Goal: Task Accomplishment & Management: Use online tool/utility

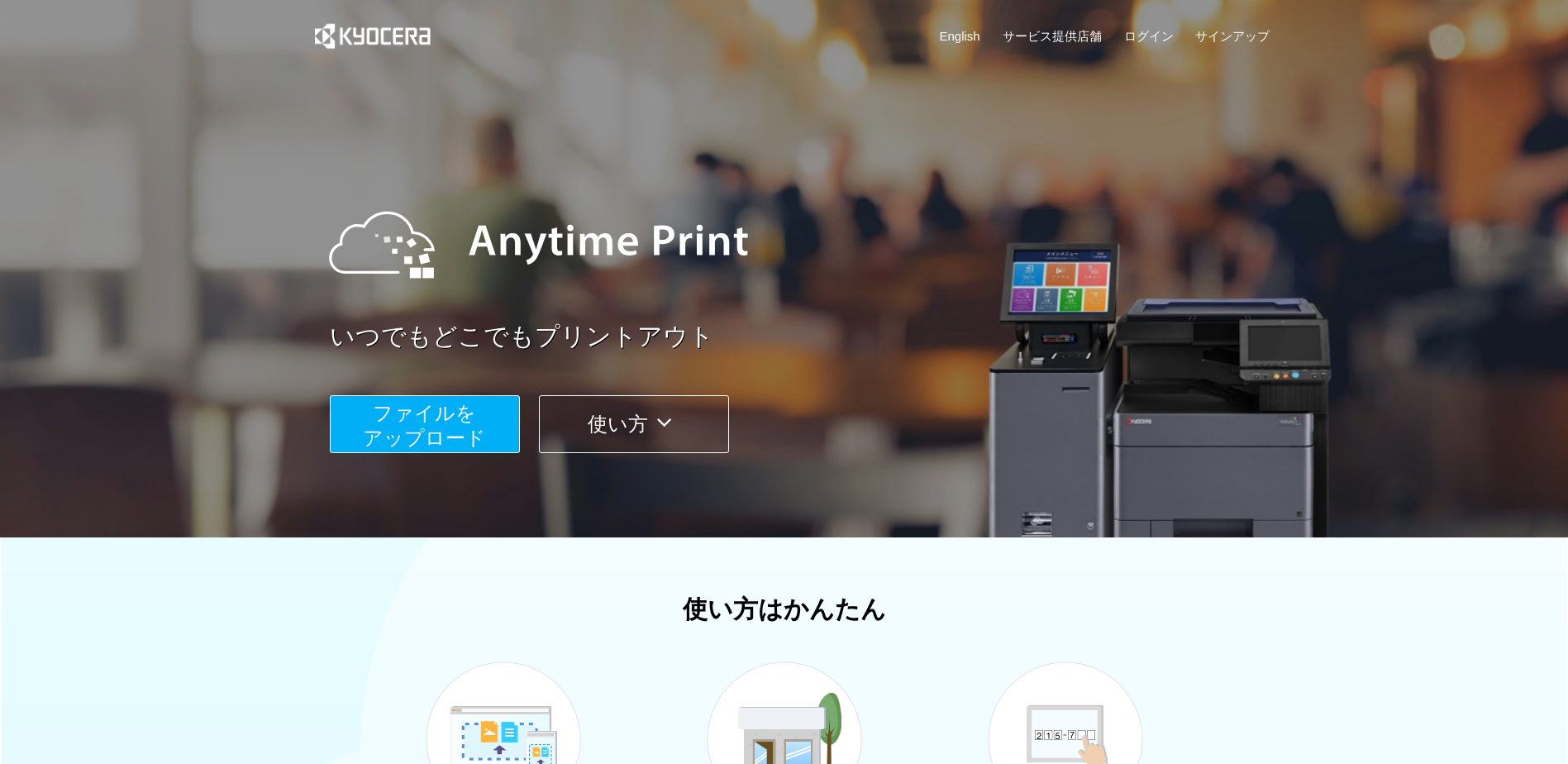
click at [477, 416] on button "ファイルを ​​アップロード" at bounding box center [425, 424] width 190 height 57
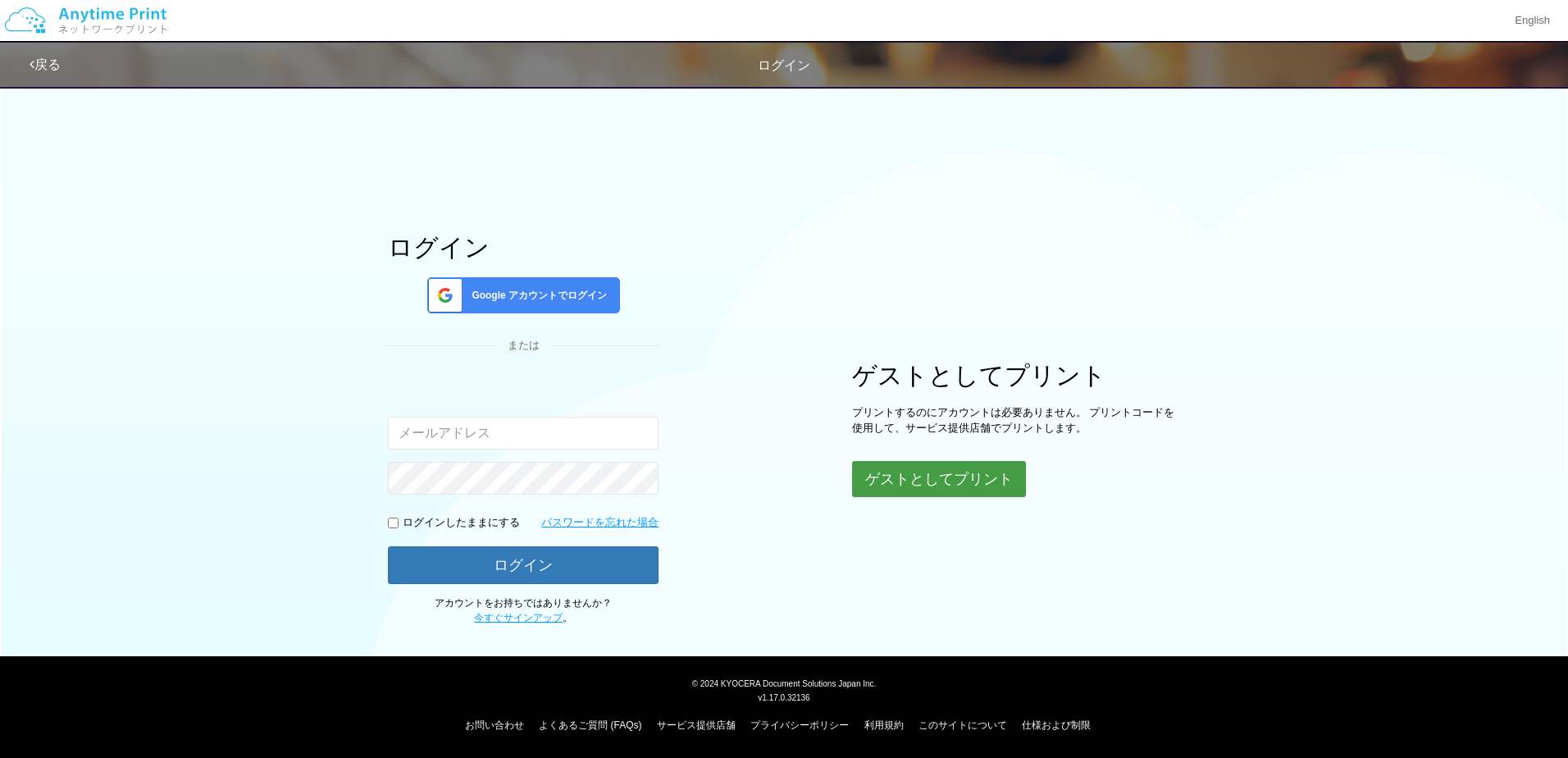
click at [996, 485] on button "ゲストとしてプリント" at bounding box center [939, 479] width 174 height 36
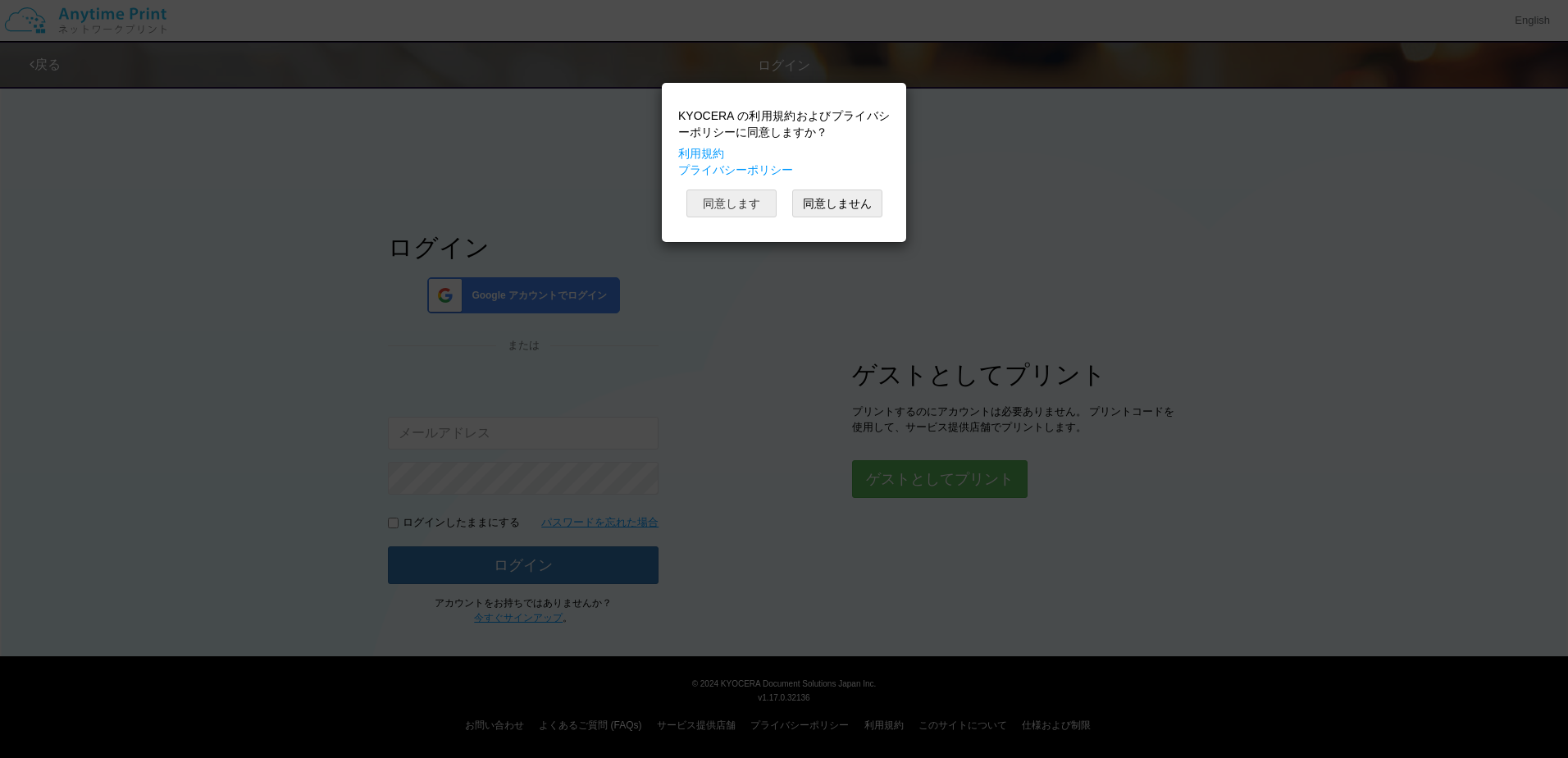
click at [762, 199] on button "同意します" at bounding box center [732, 204] width 91 height 28
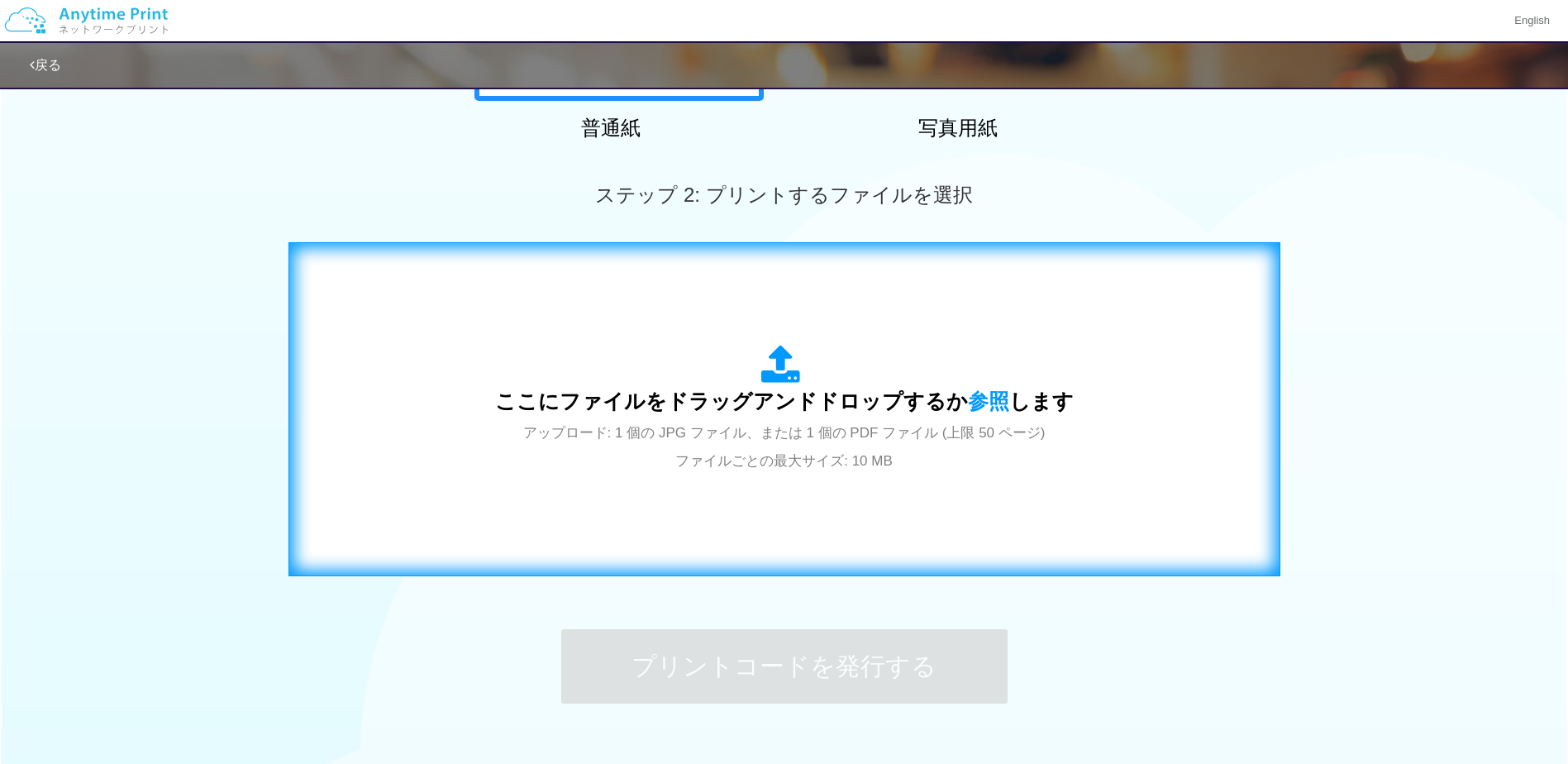
scroll to position [414, 0]
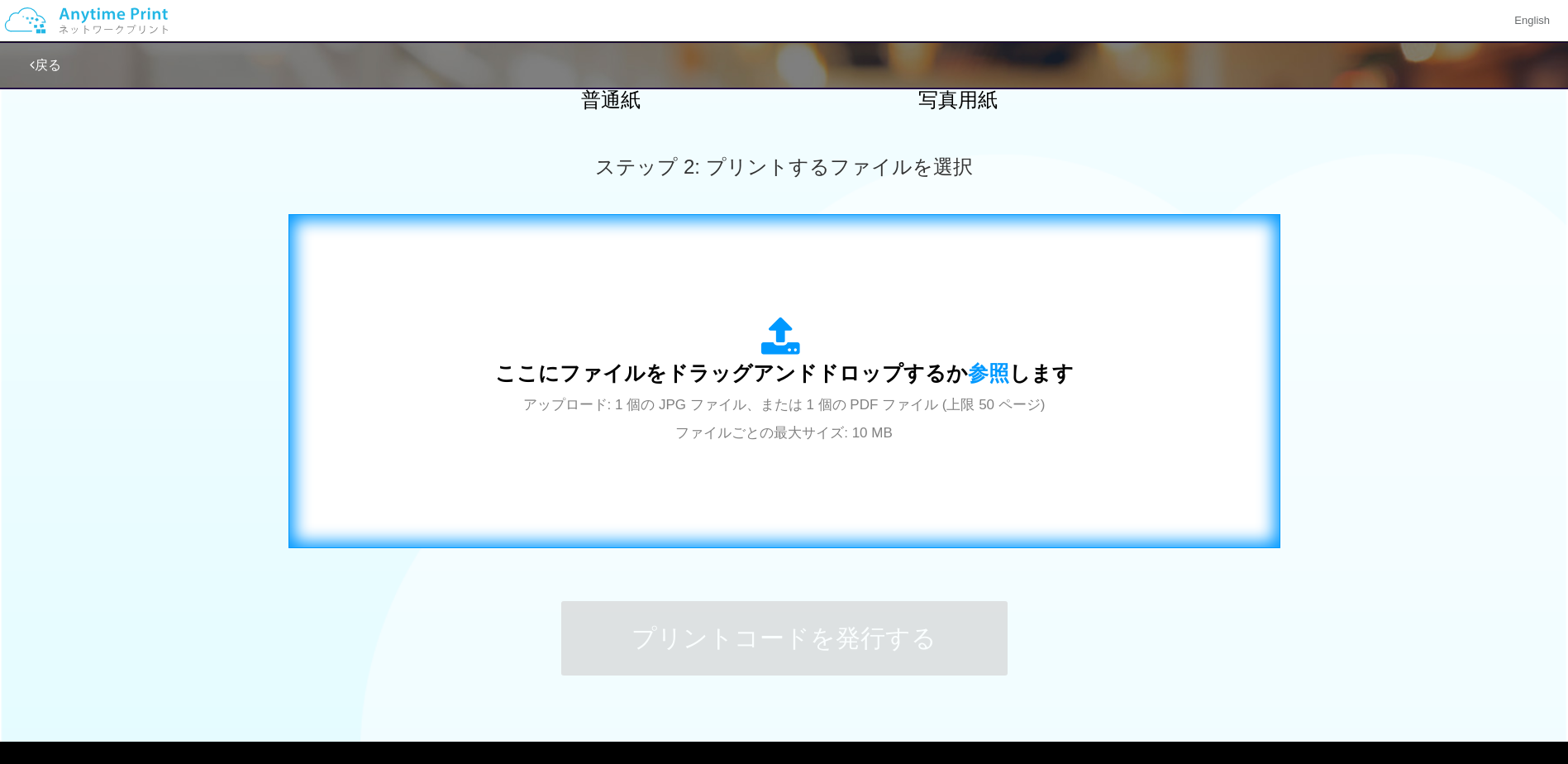
click at [781, 409] on span "アップロード: 1 個の JPG ファイル、または 1 個の PDF ファイル (上限 50 ページ) ファイルごとの最大サイズ: 10 MB" at bounding box center [784, 418] width 523 height 44
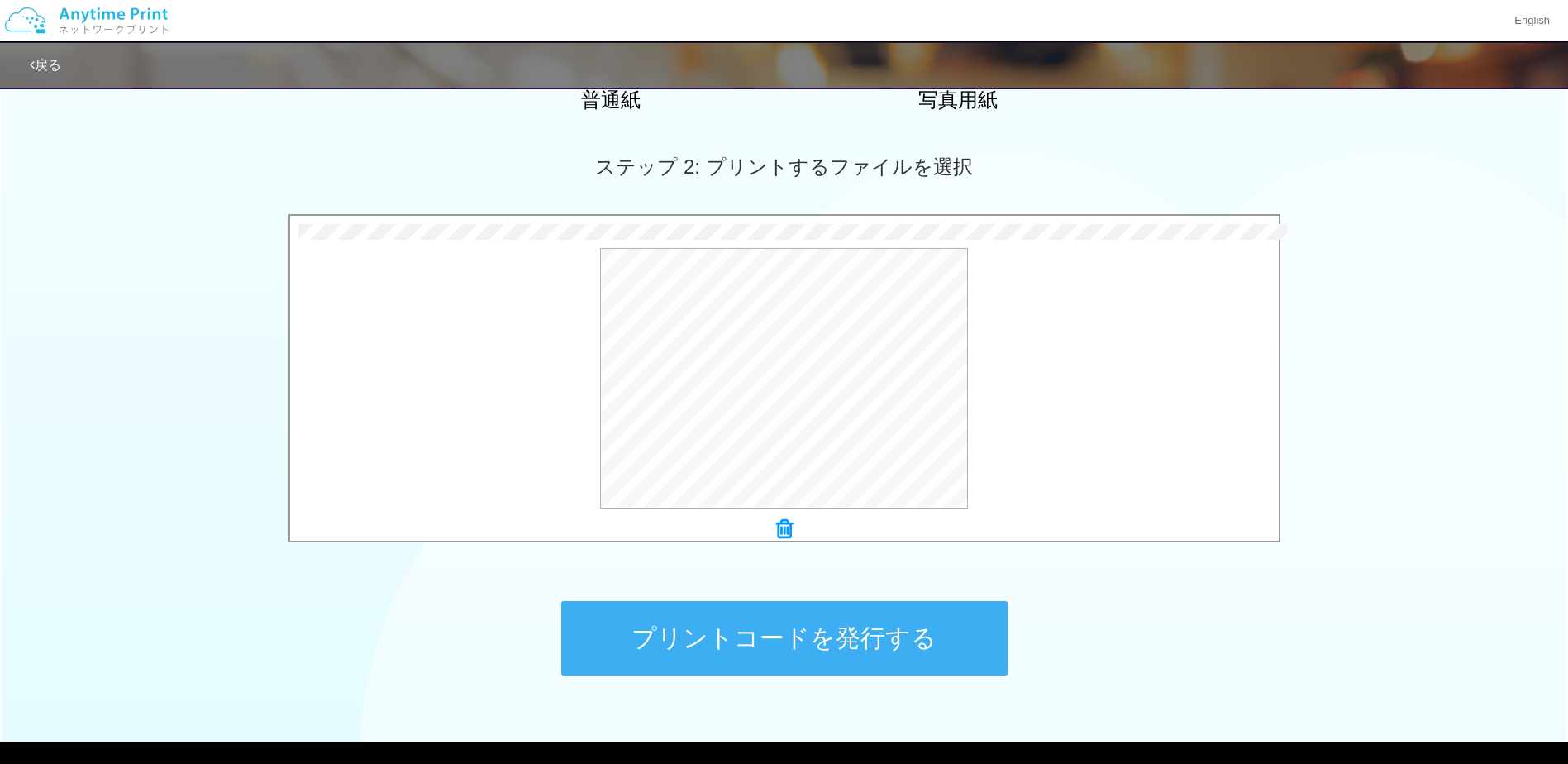
click at [672, 625] on button "プリントコードを発行する" at bounding box center [784, 638] width 446 height 74
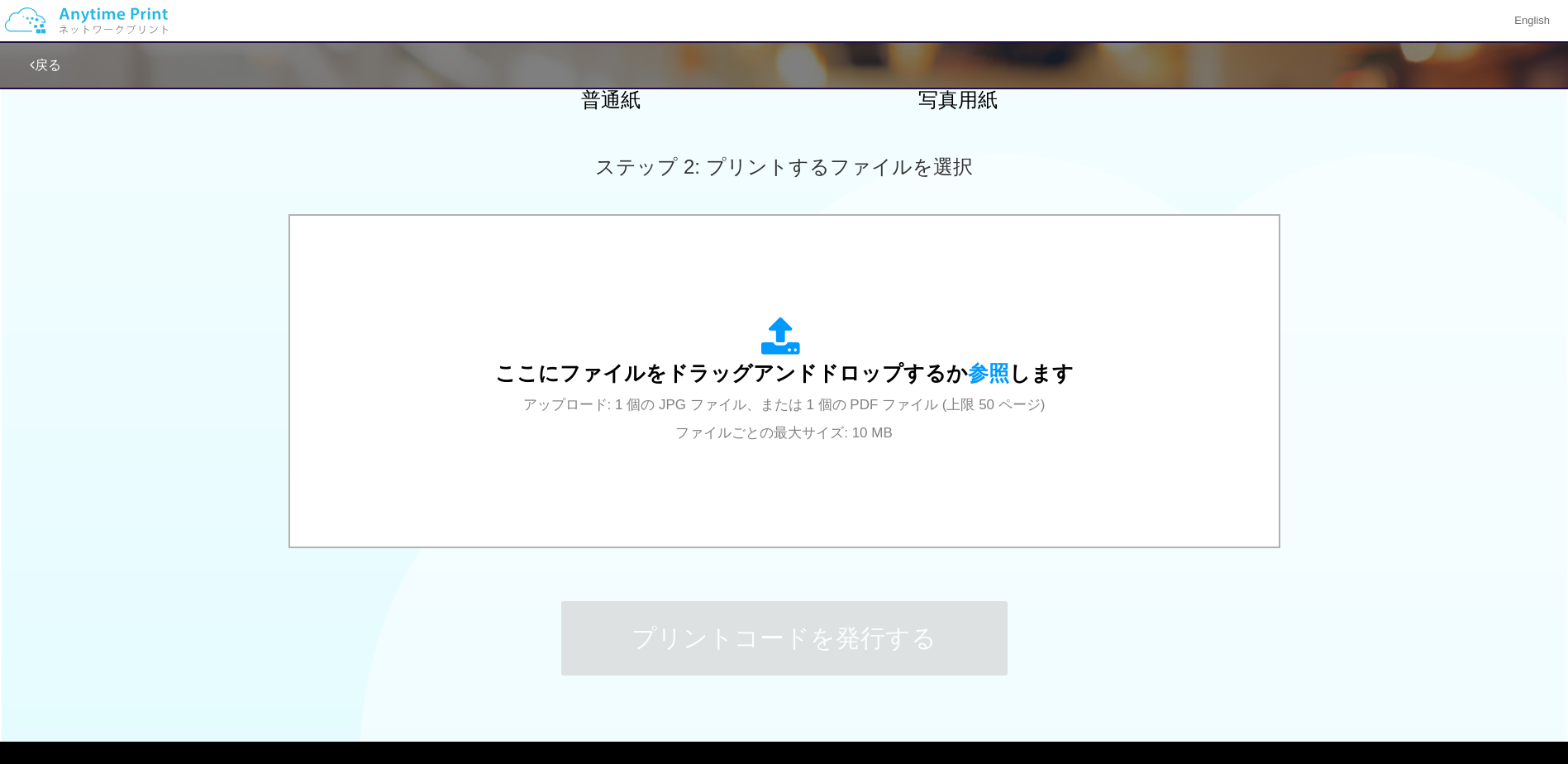
scroll to position [0, 0]
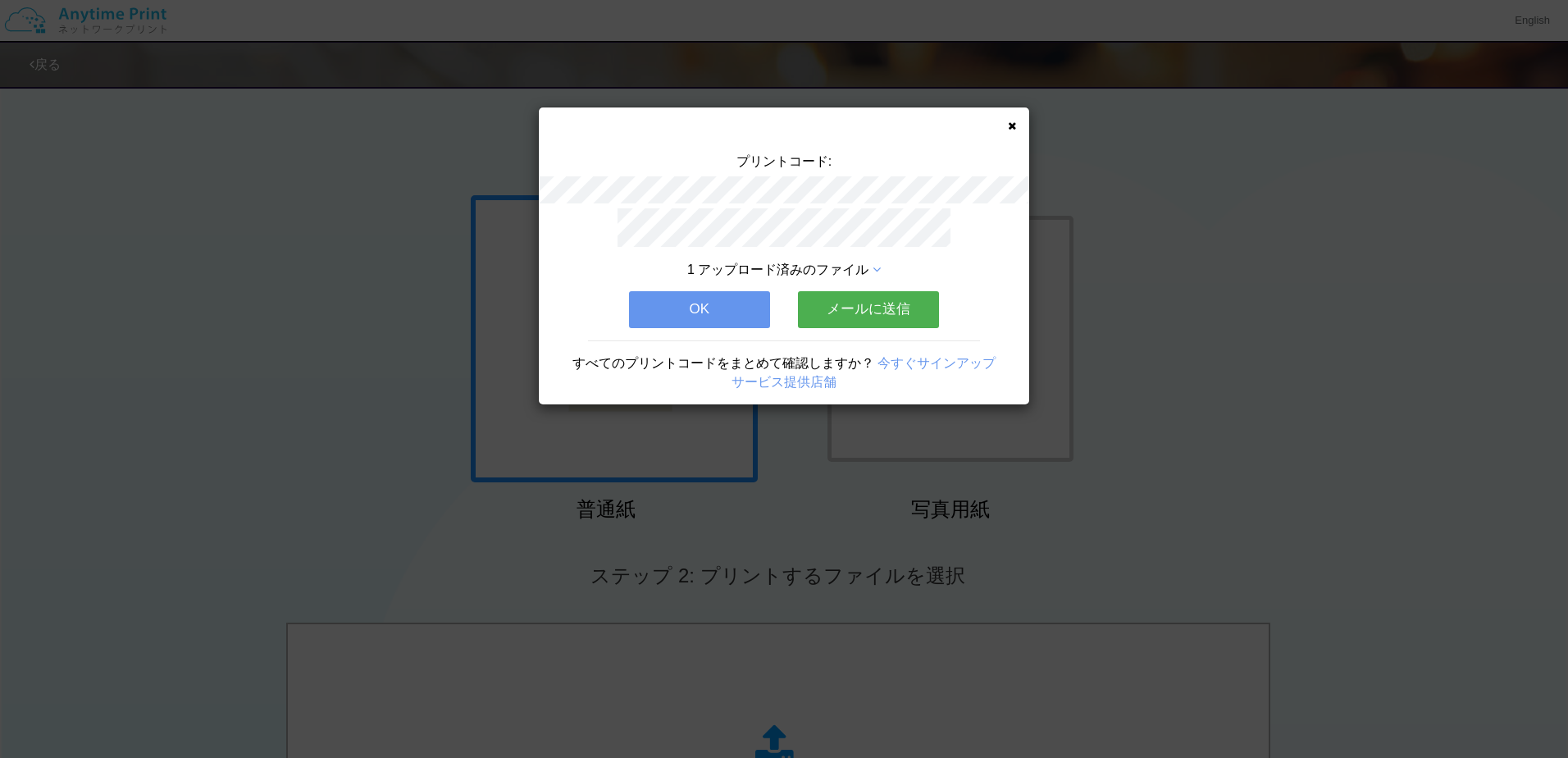
click at [734, 300] on button "OK" at bounding box center [699, 309] width 141 height 36
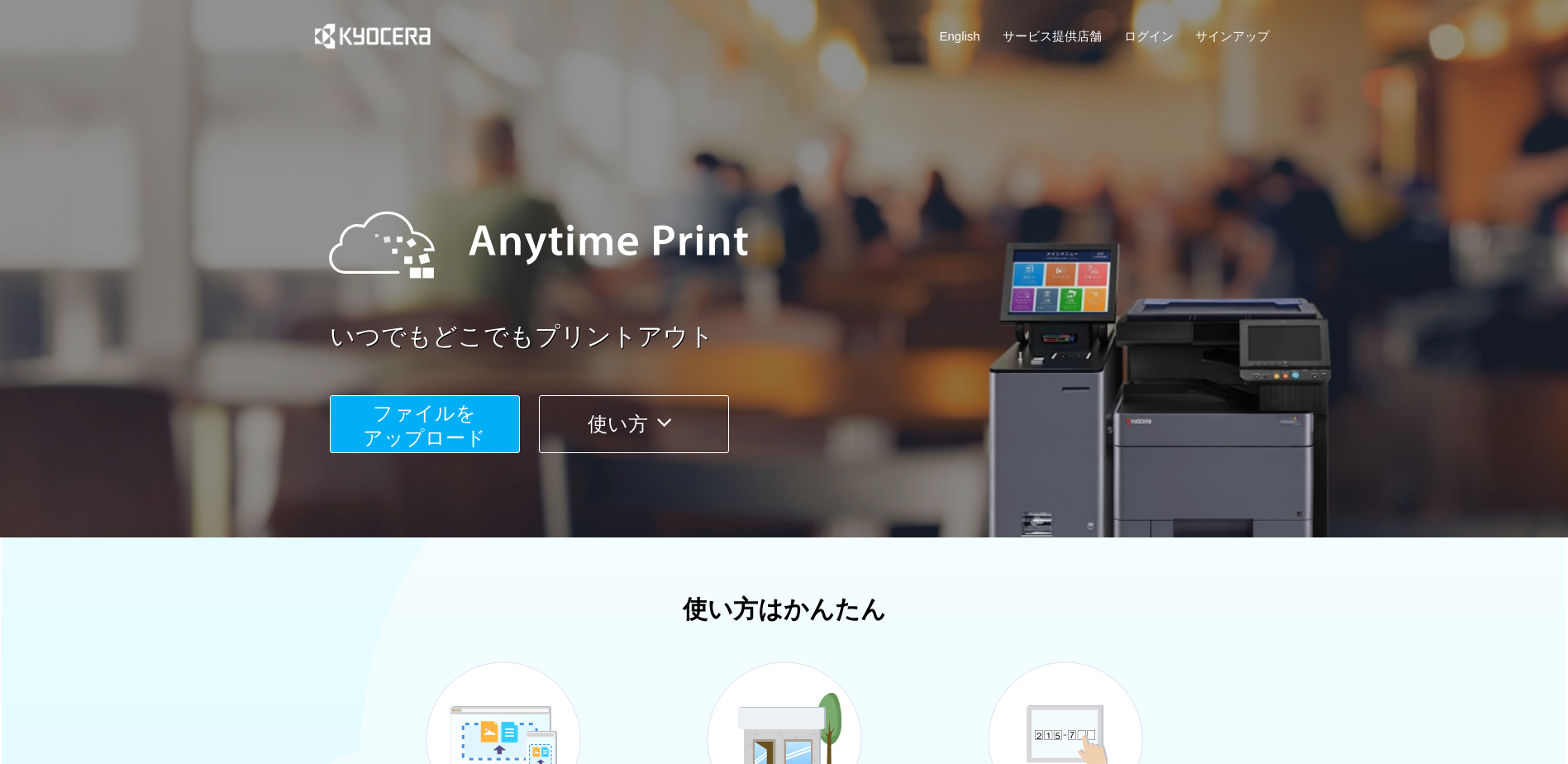
click at [443, 434] on span "ファイルを ​​アップロード" at bounding box center [424, 426] width 123 height 47
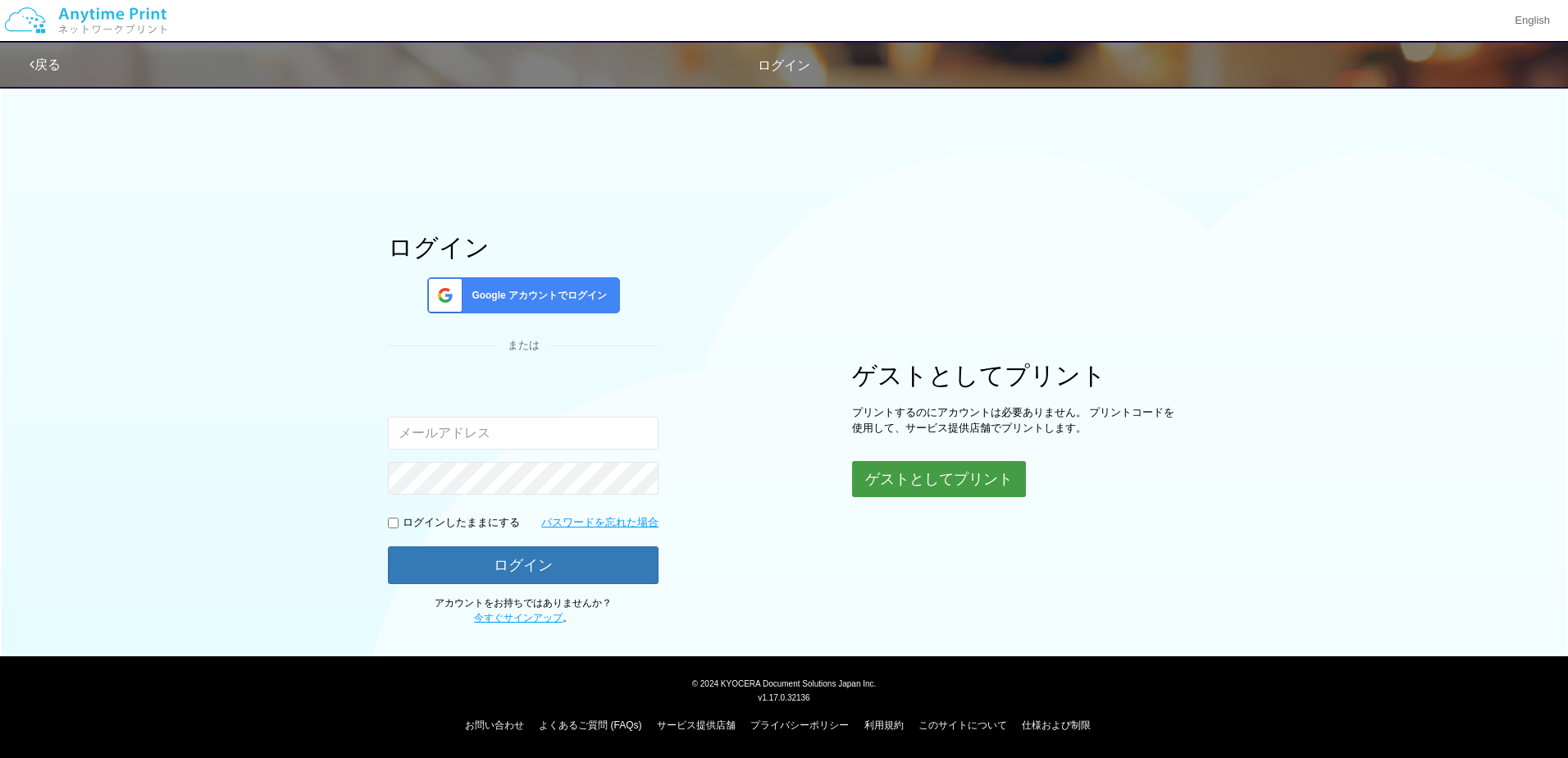
click at [926, 473] on button "ゲストとしてプリント" at bounding box center [939, 479] width 174 height 36
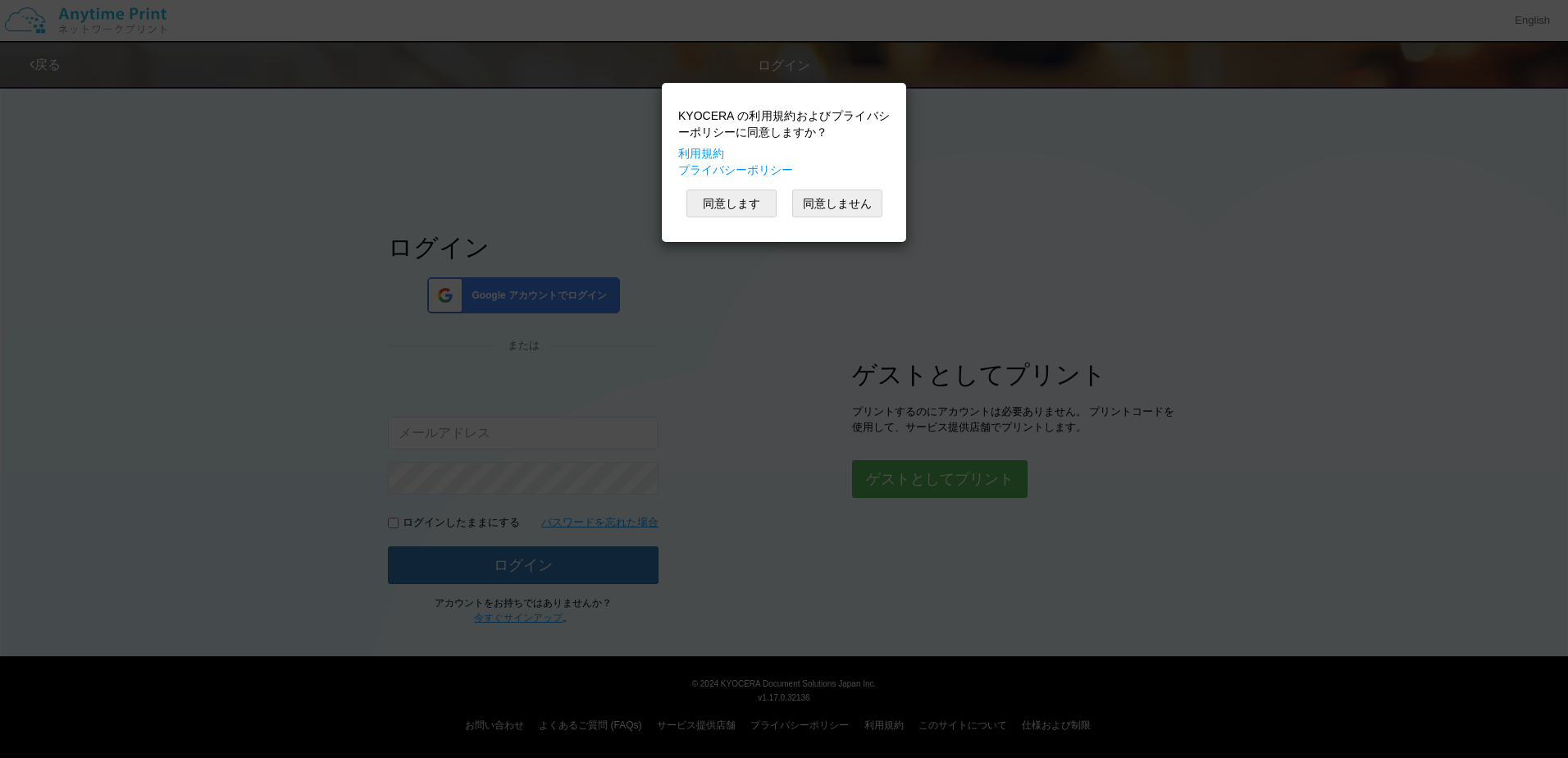
click at [758, 218] on div "KYOCERA の利用規約およびプライバシーポリシーに同意しますか？ 利用規約 プライバシーポリシー 同意します 同意しません" at bounding box center [784, 162] width 228 height 143
click at [748, 207] on button "同意します" at bounding box center [732, 204] width 91 height 28
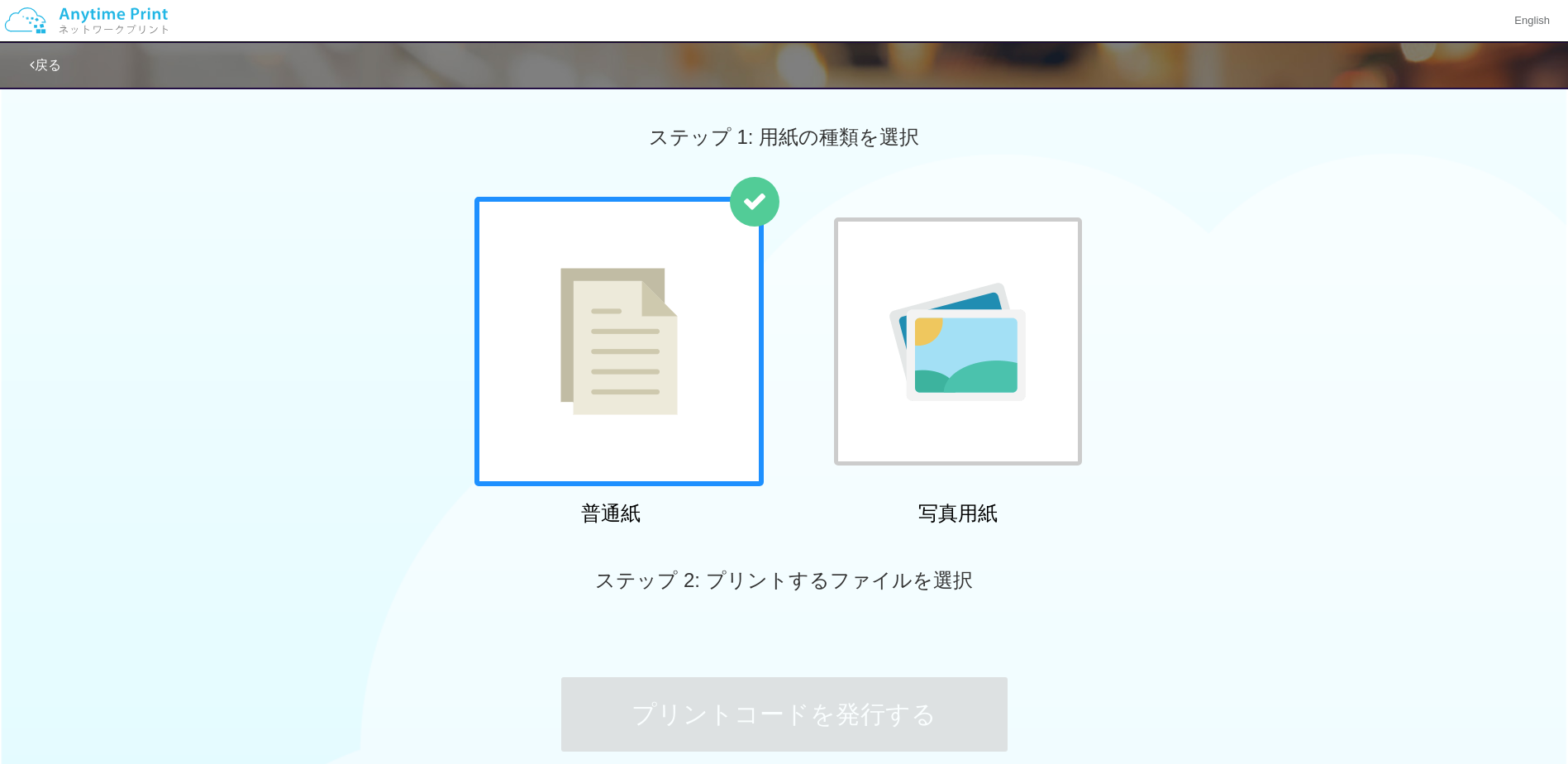
click at [899, 483] on div at bounding box center [958, 341] width 289 height 289
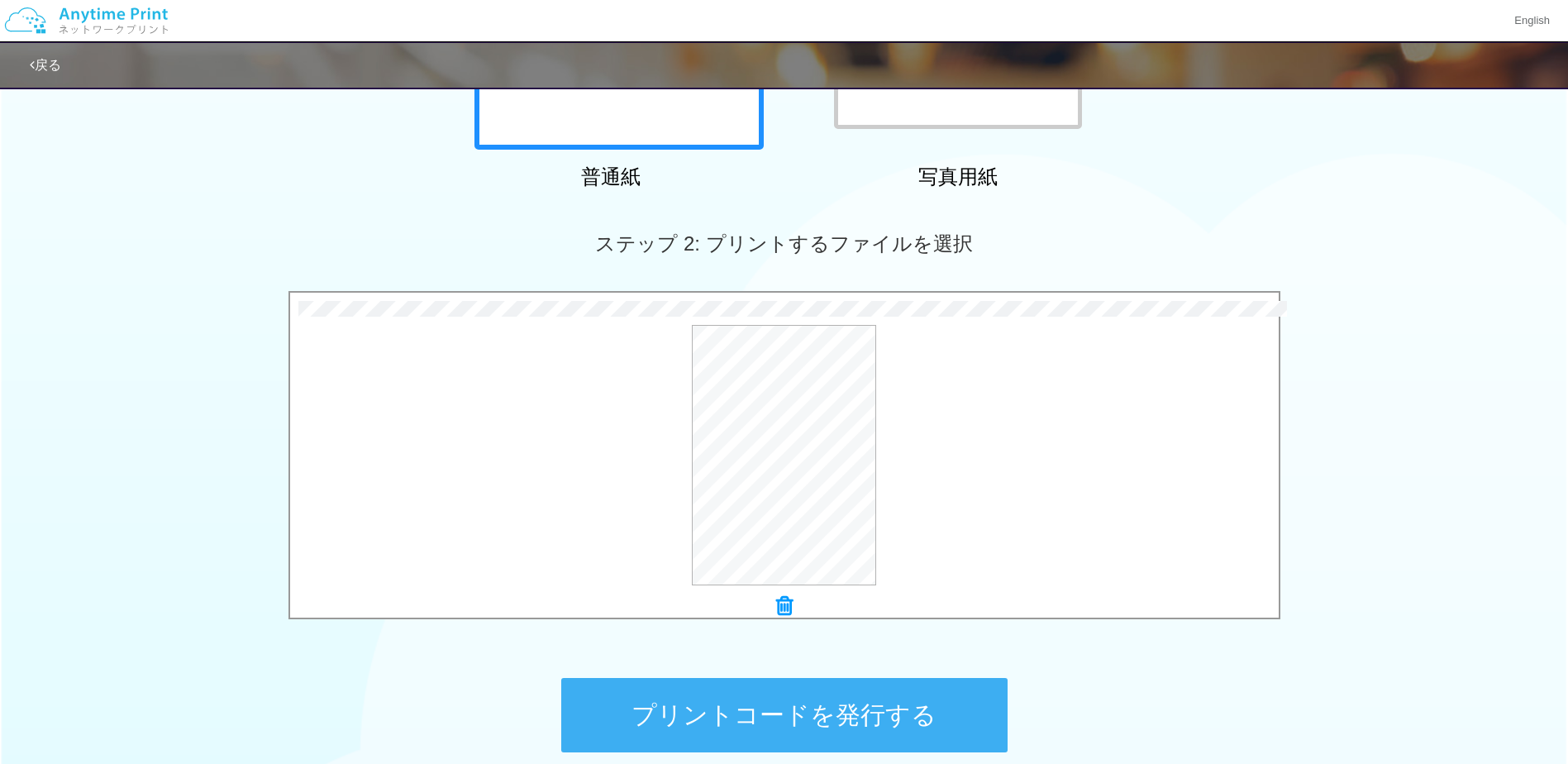
scroll to position [349, 0]
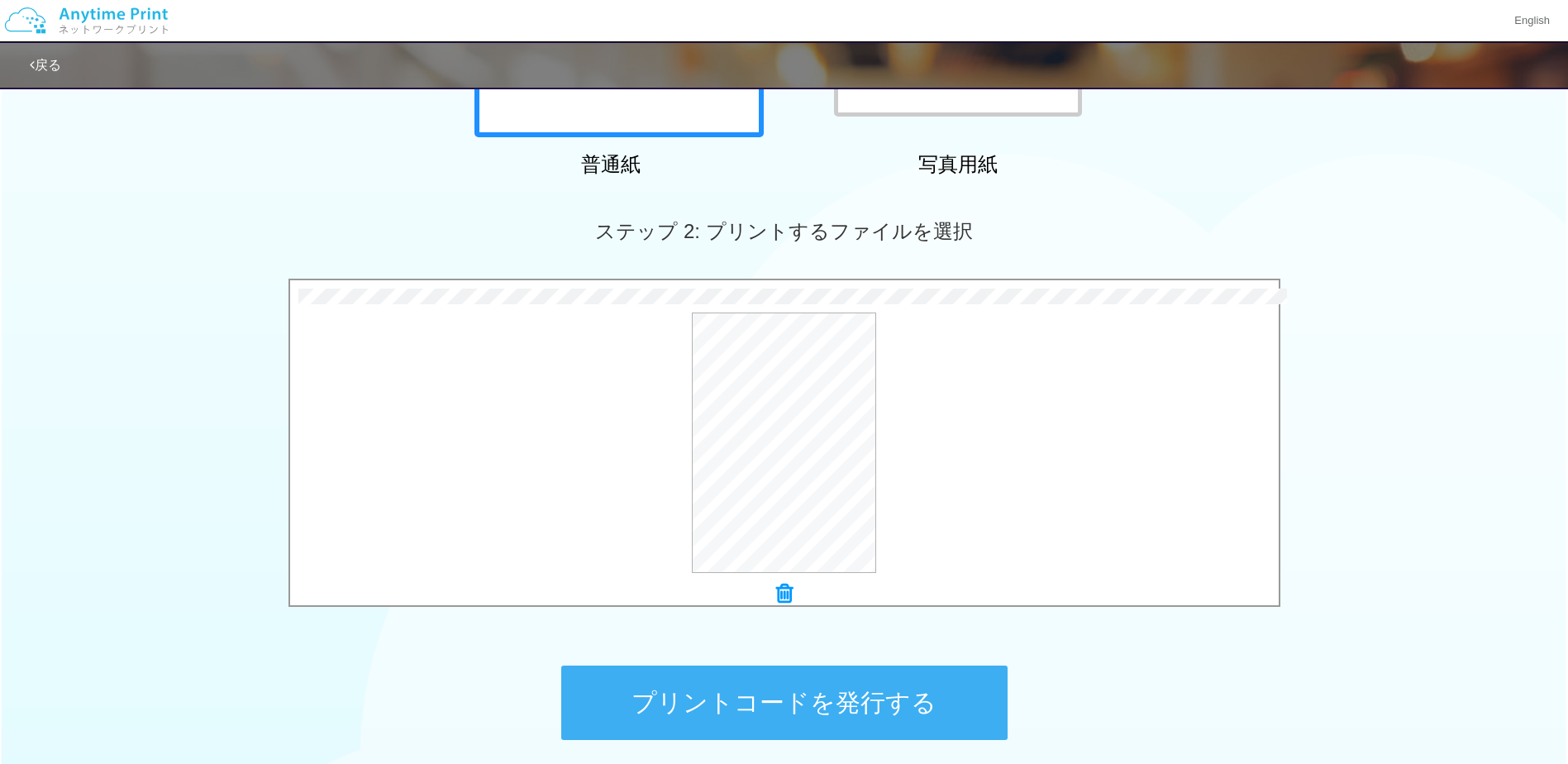
click at [962, 703] on button "プリントコードを発行する" at bounding box center [784, 703] width 446 height 74
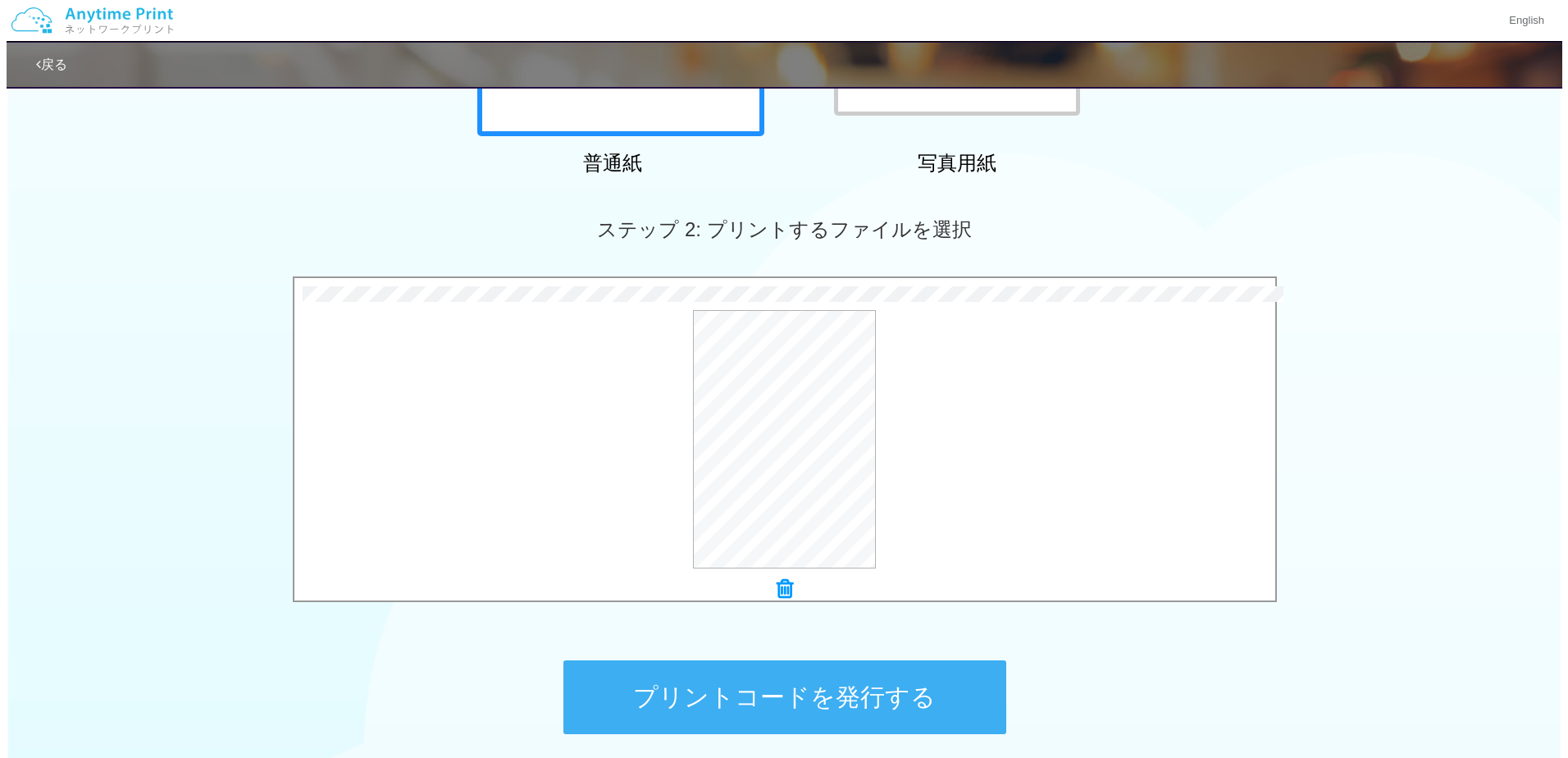
scroll to position [0, 0]
